Goal: Transaction & Acquisition: Purchase product/service

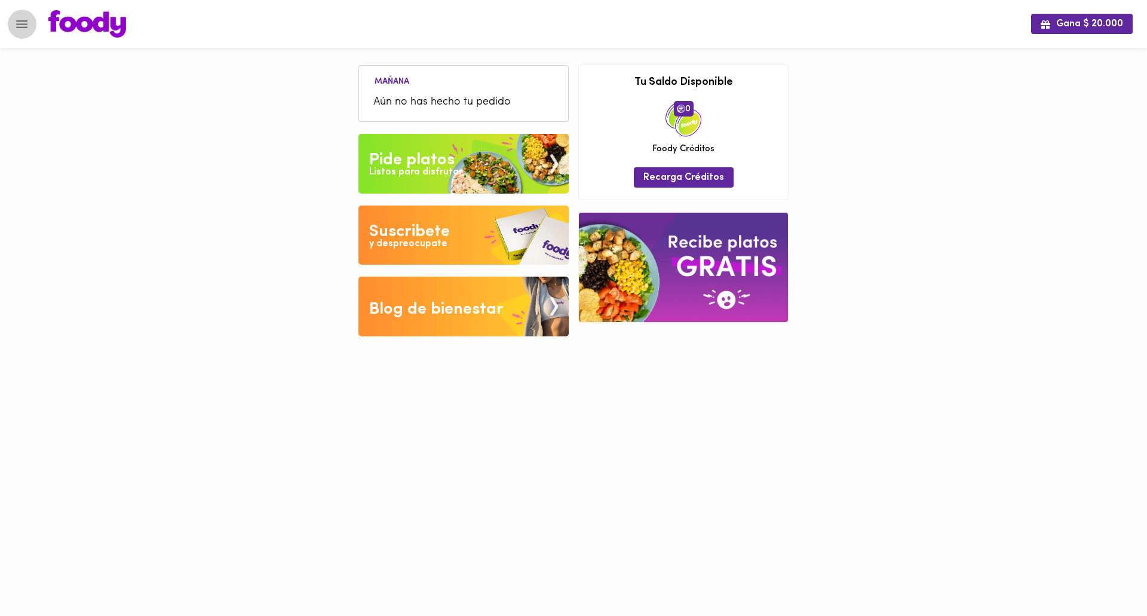
click at [25, 22] on icon "Menu" at bounding box center [21, 24] width 15 height 15
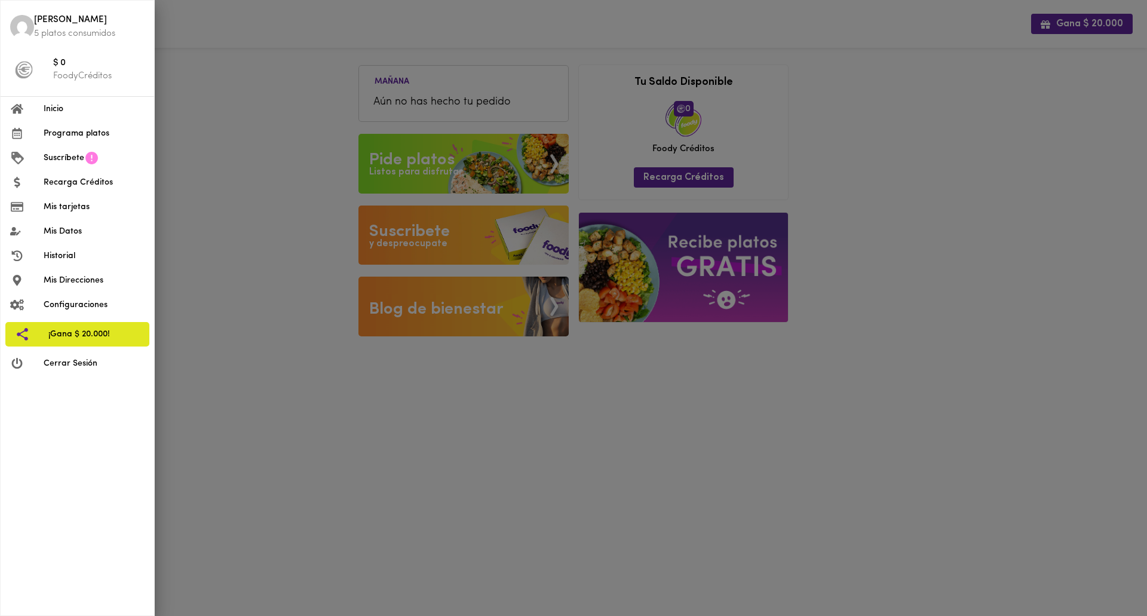
click at [25, 22] on img at bounding box center [22, 27] width 24 height 24
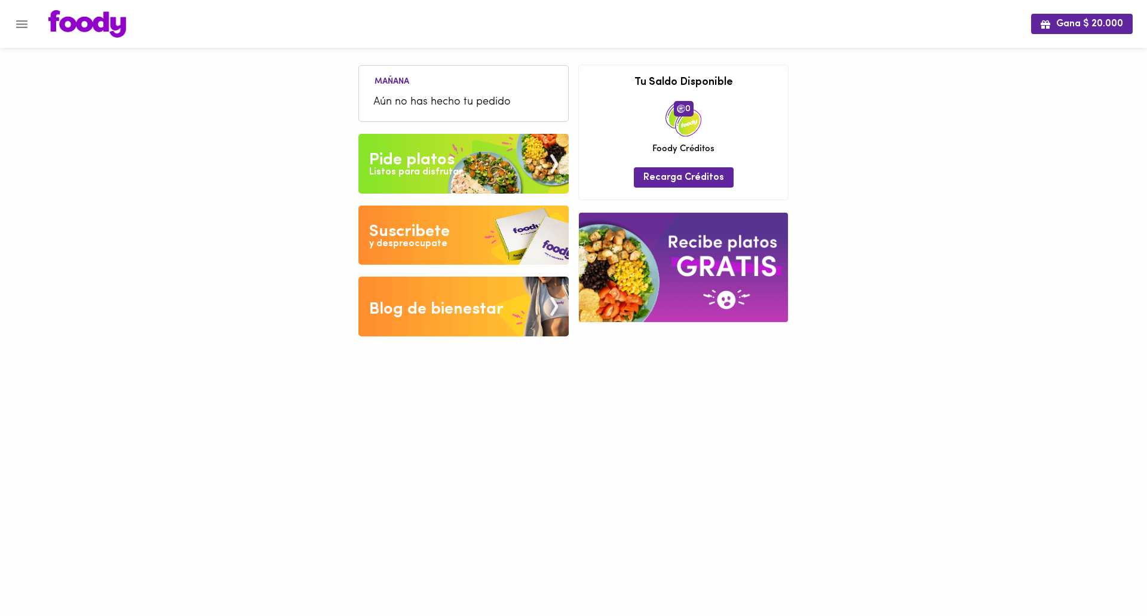
click at [421, 163] on div "Pide platos" at bounding box center [411, 160] width 85 height 24
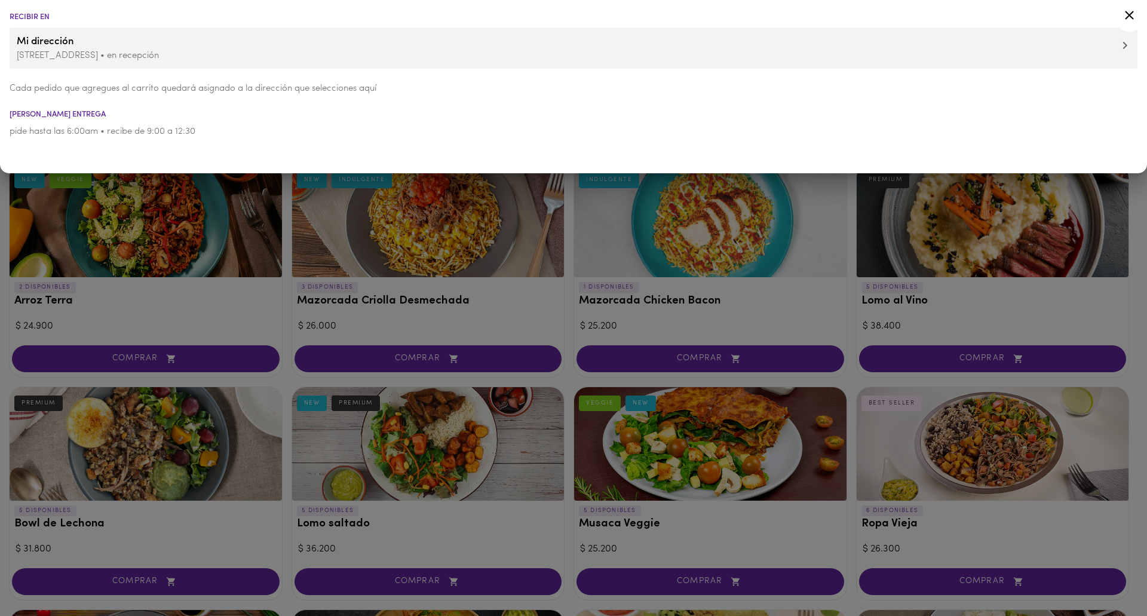
click at [1129, 17] on icon at bounding box center [1129, 15] width 15 height 15
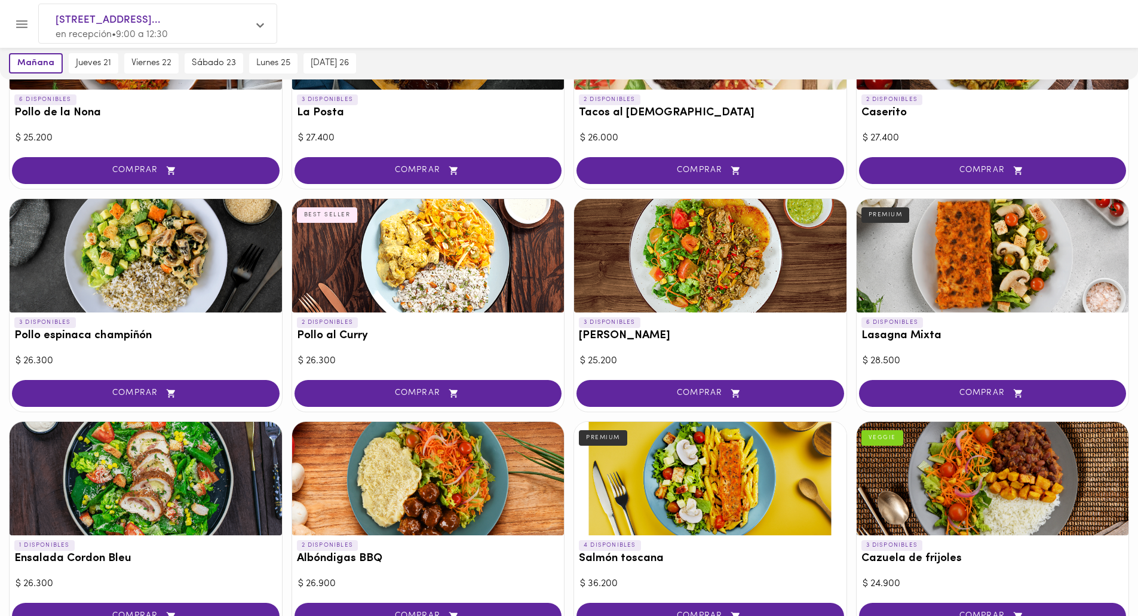
scroll to position [657, 0]
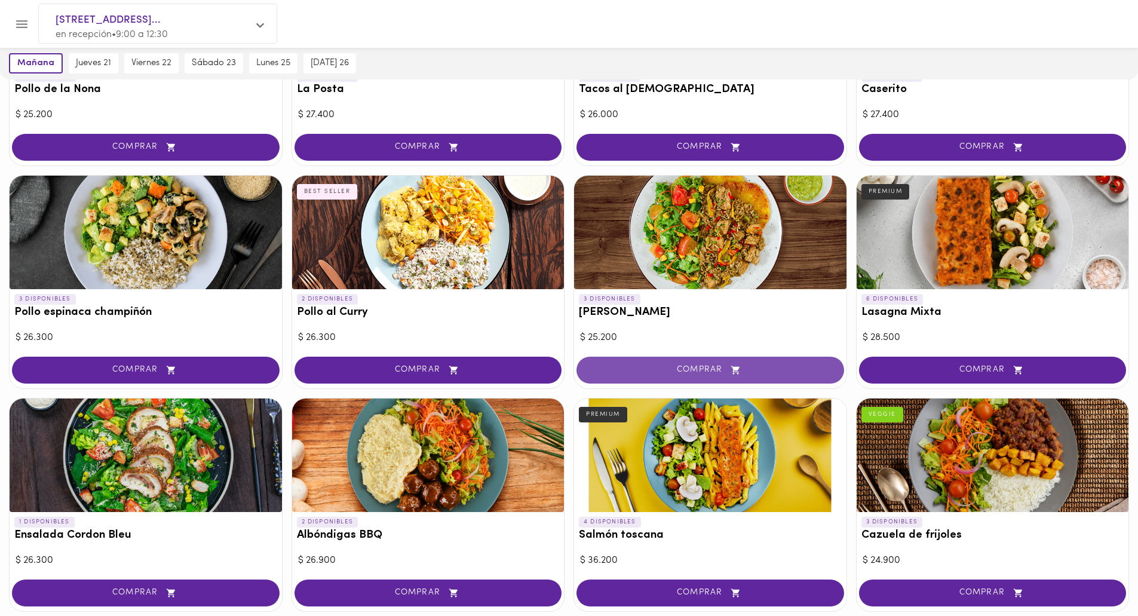
click at [701, 373] on span "COMPRAR" at bounding box center [711, 370] width 238 height 10
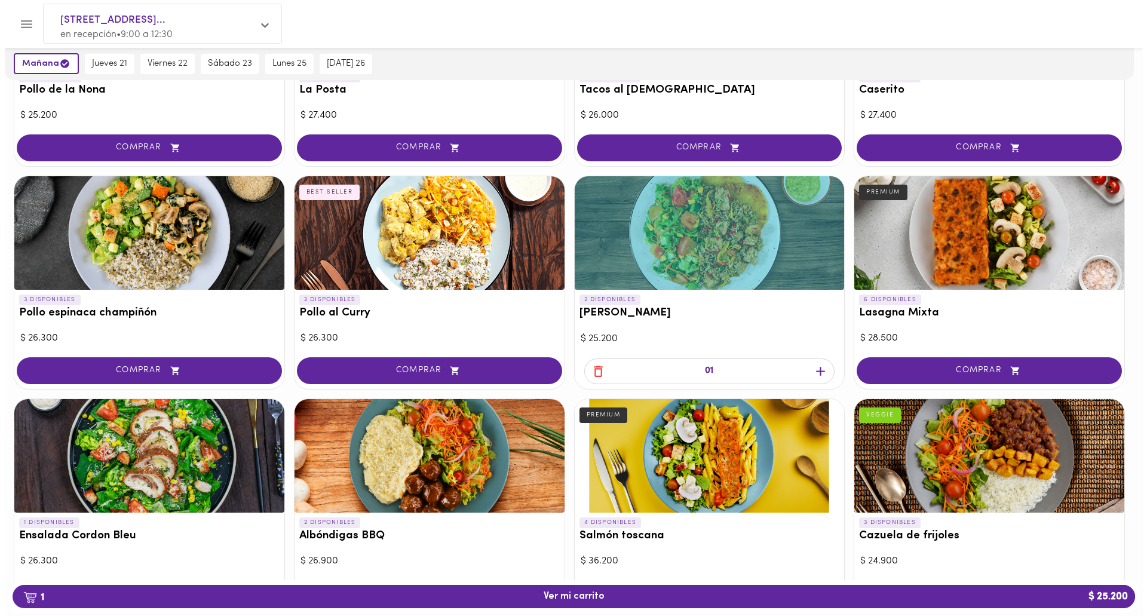
scroll to position [658, 0]
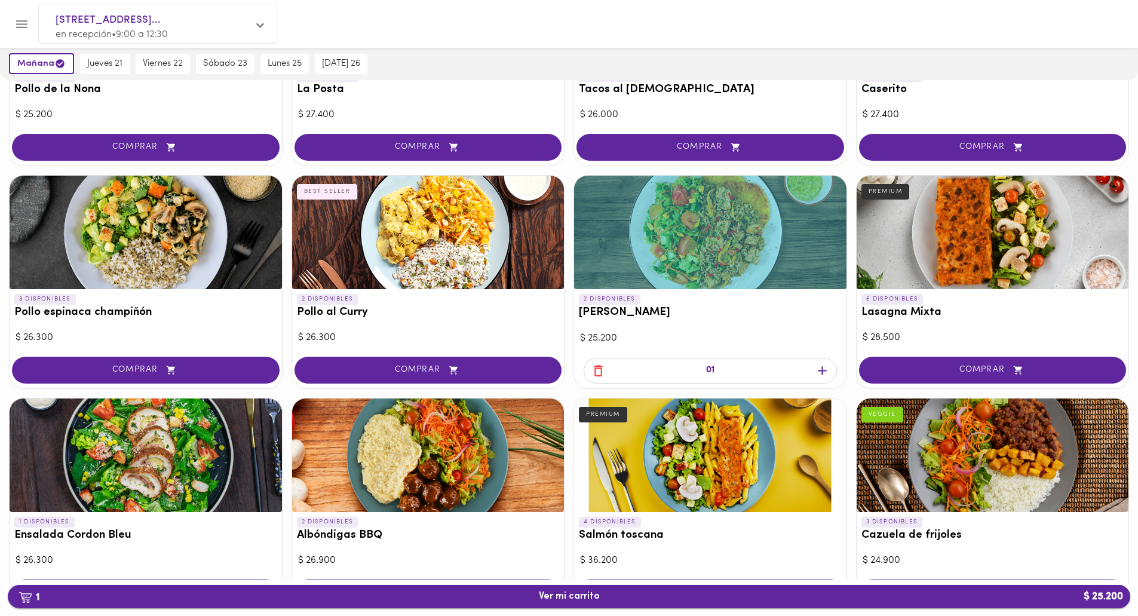
click at [587, 596] on span "1 Ver mi carrito $ 25.200" at bounding box center [569, 596] width 61 height 11
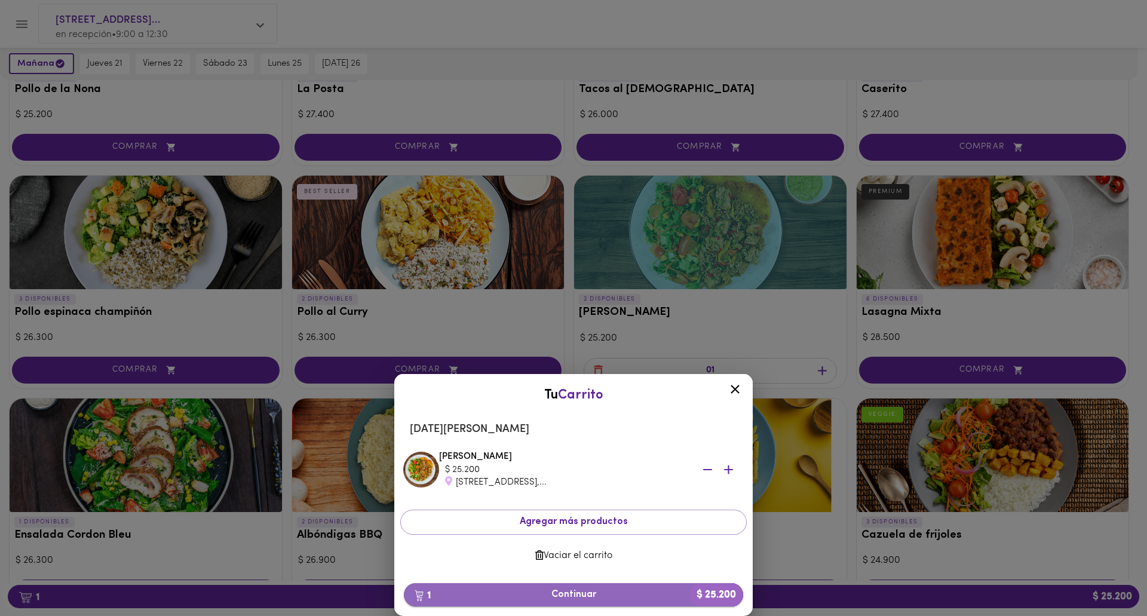
click at [581, 598] on span "1 Continuar $ 25.200" at bounding box center [573, 594] width 320 height 11
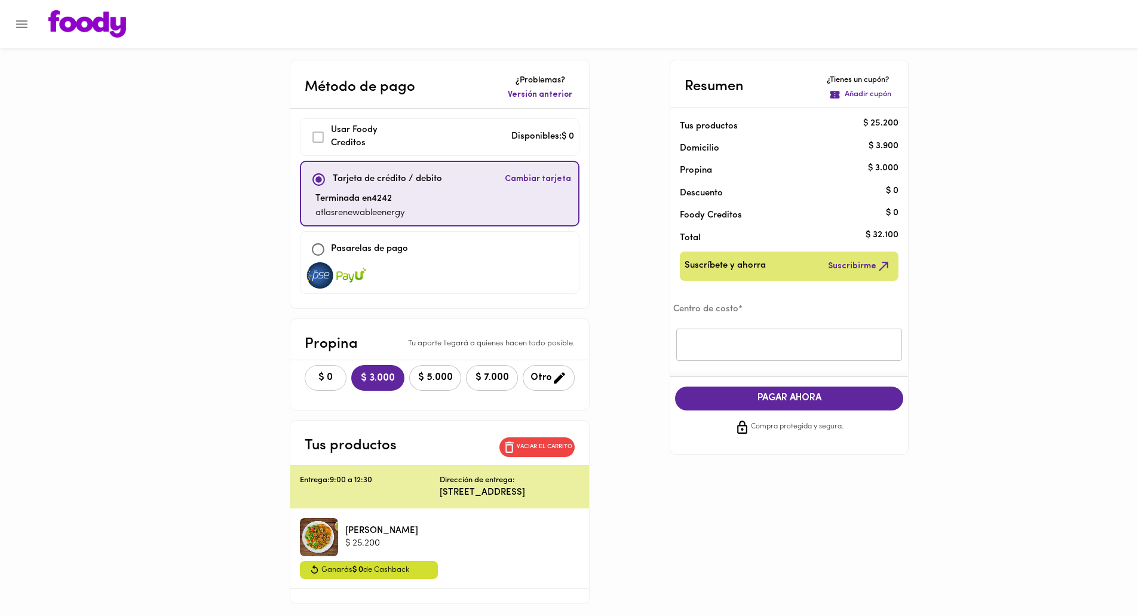
click at [312, 381] on span "$ 0" at bounding box center [325, 377] width 26 height 11
click at [777, 348] on input "text" at bounding box center [789, 345] width 226 height 33
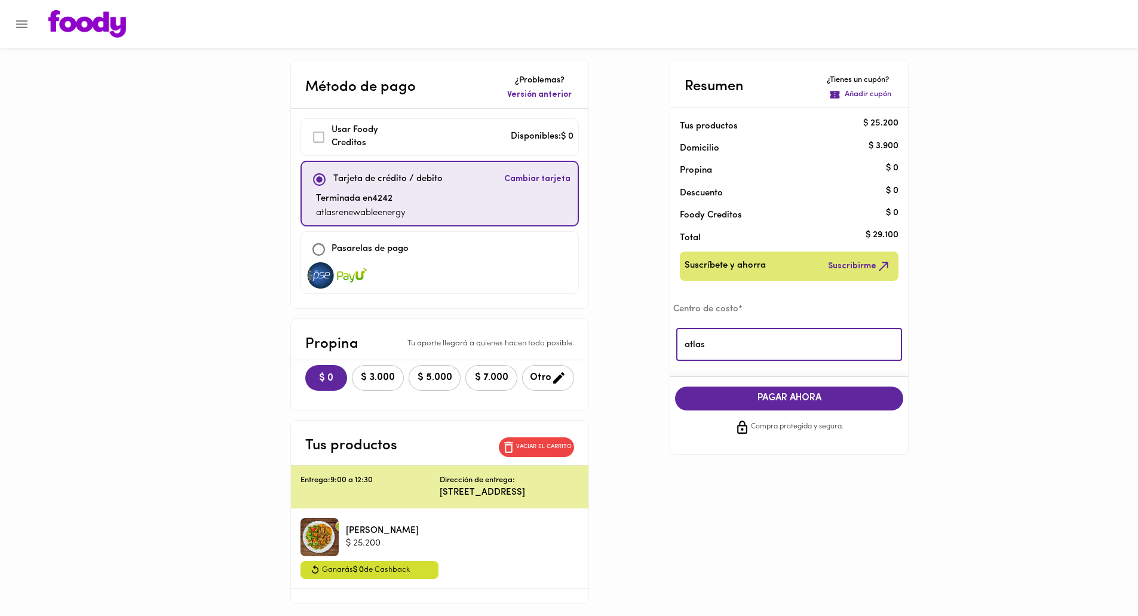
type input "atlas"
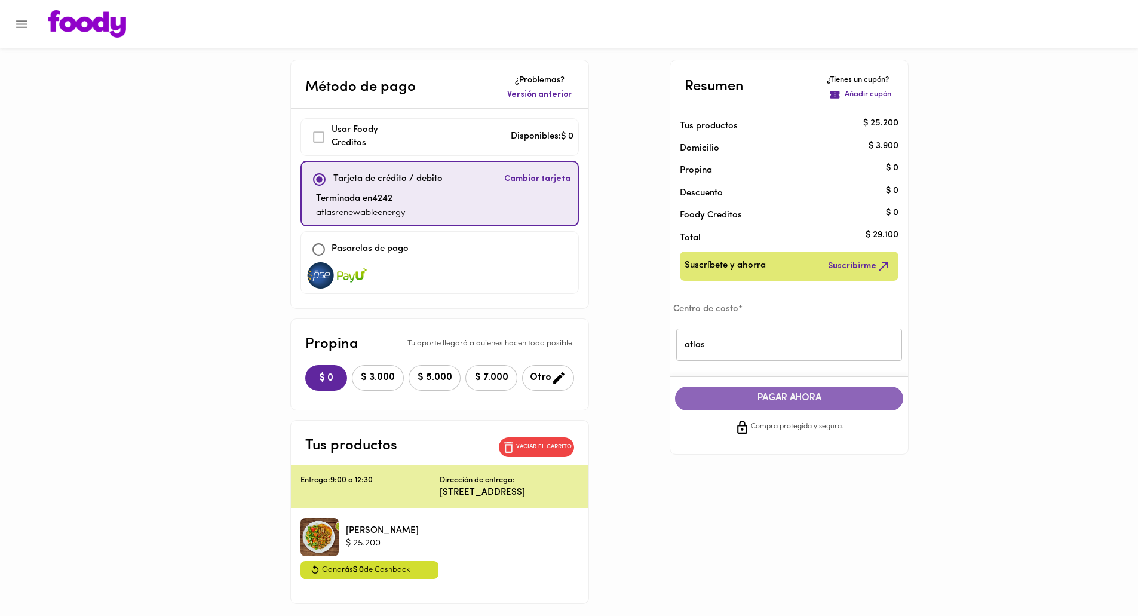
click at [780, 406] on button "PAGAR AHORA" at bounding box center [789, 398] width 228 height 23
